Goal: Navigation & Orientation: Find specific page/section

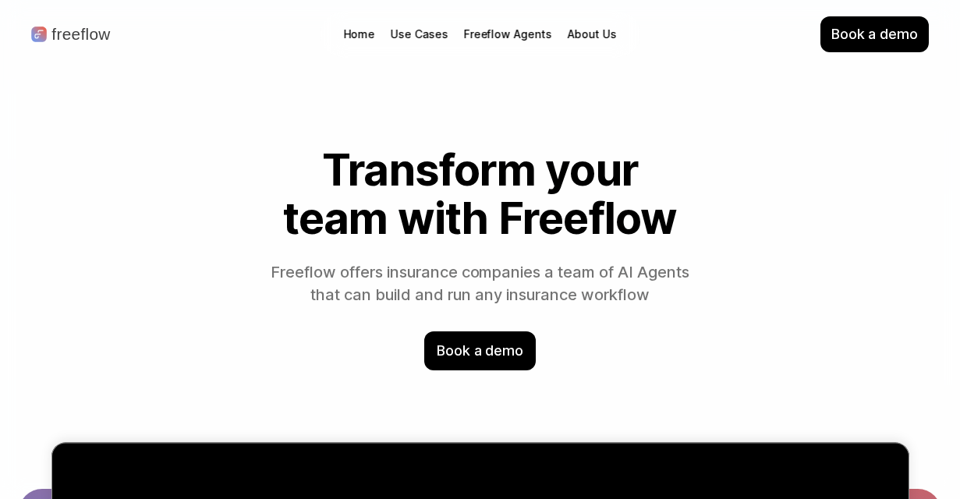
click at [576, 29] on p "About Us" at bounding box center [592, 35] width 50 height 16
click at [594, 32] on p "About Us" at bounding box center [592, 35] width 50 height 16
click at [605, 37] on p "About Us" at bounding box center [592, 35] width 50 height 16
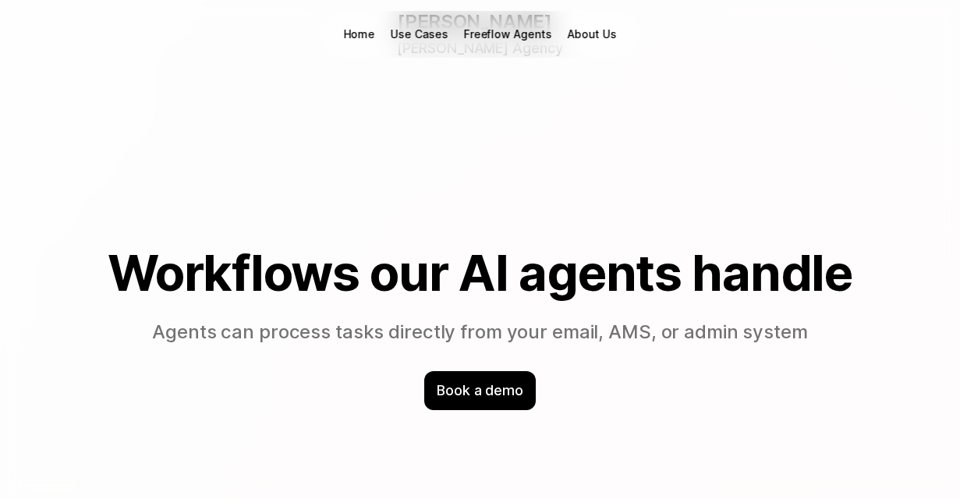
scroll to position [1087, 0]
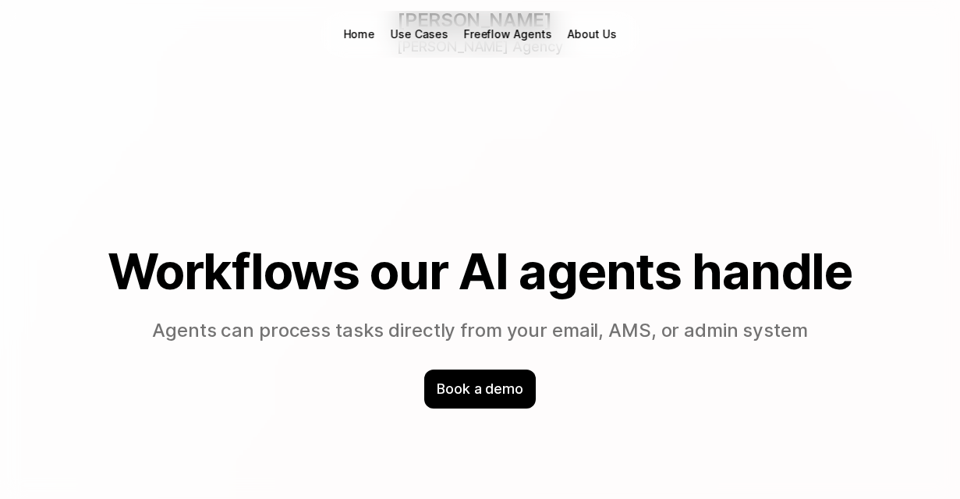
click at [416, 35] on p "Use Cases" at bounding box center [419, 35] width 57 height 16
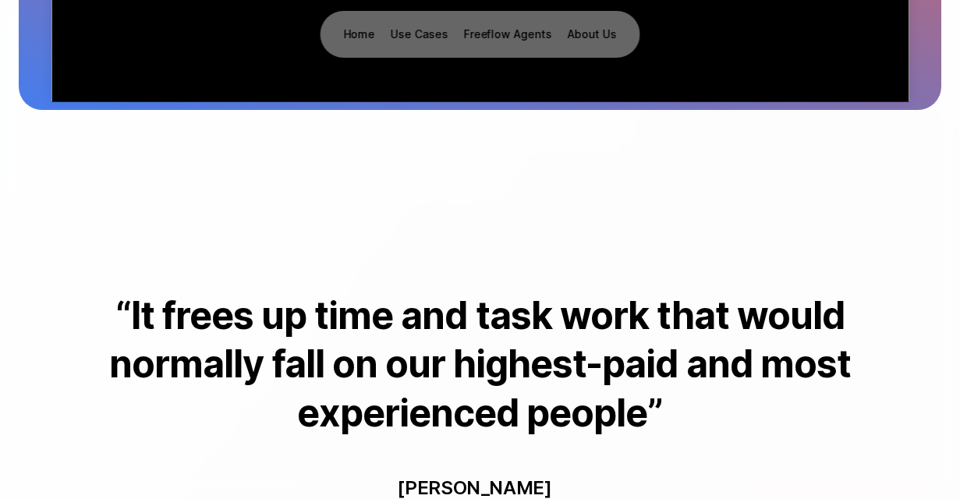
scroll to position [0, 0]
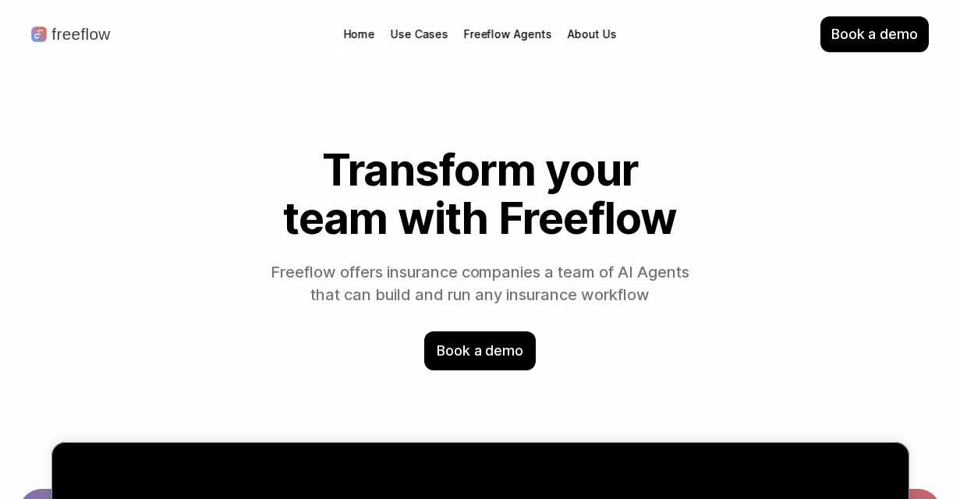
click at [590, 31] on p "About Us" at bounding box center [592, 35] width 50 height 16
click at [433, 32] on p "Use Cases" at bounding box center [419, 35] width 57 height 16
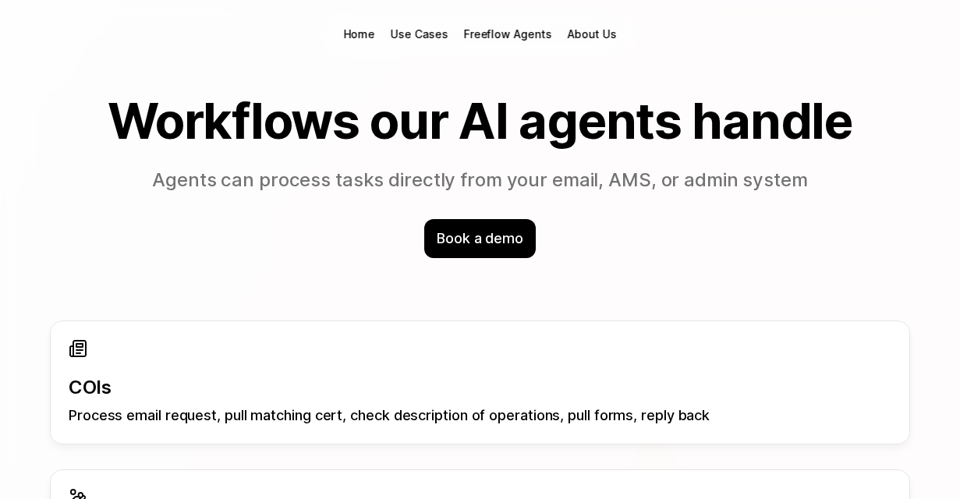
click at [370, 31] on p "Home" at bounding box center [359, 35] width 32 height 16
click at [361, 37] on p "Home" at bounding box center [359, 35] width 32 height 16
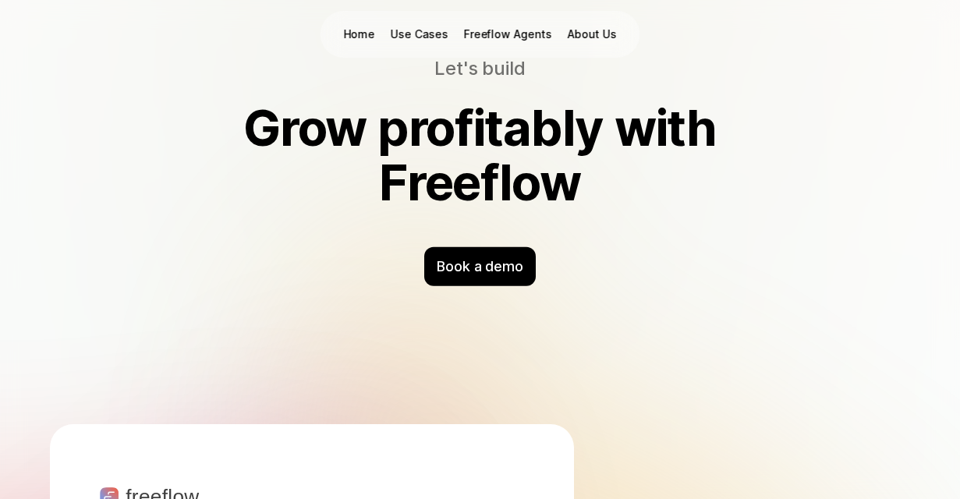
scroll to position [6725, 0]
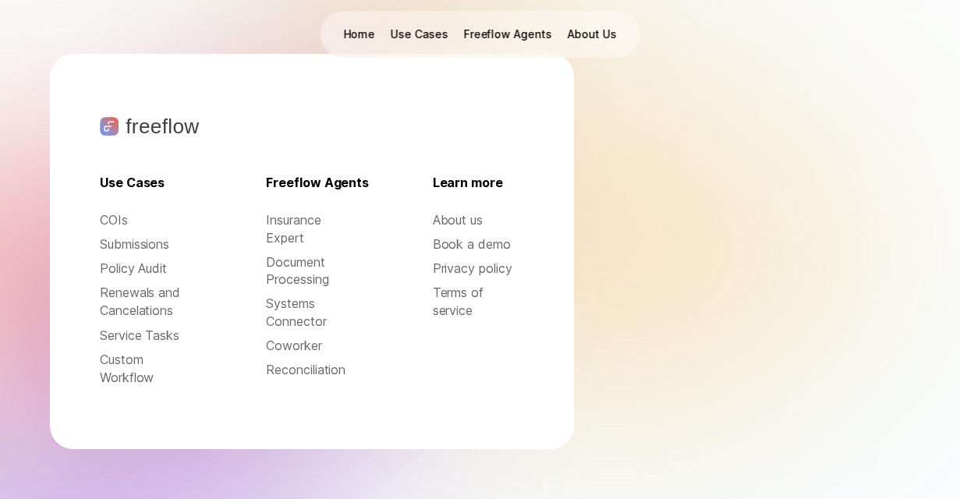
click at [456, 222] on p "About us" at bounding box center [478, 220] width 91 height 18
click at [457, 219] on p "About us" at bounding box center [478, 220] width 91 height 18
click at [131, 295] on p "Renewals and Cancelations" at bounding box center [145, 302] width 91 height 36
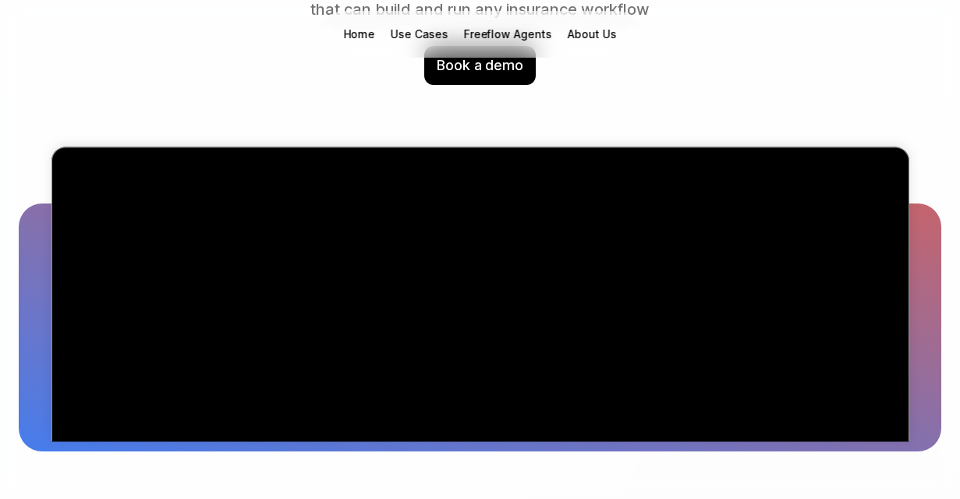
scroll to position [0, 0]
